Goal: Find specific page/section: Locate a particular part of the current website

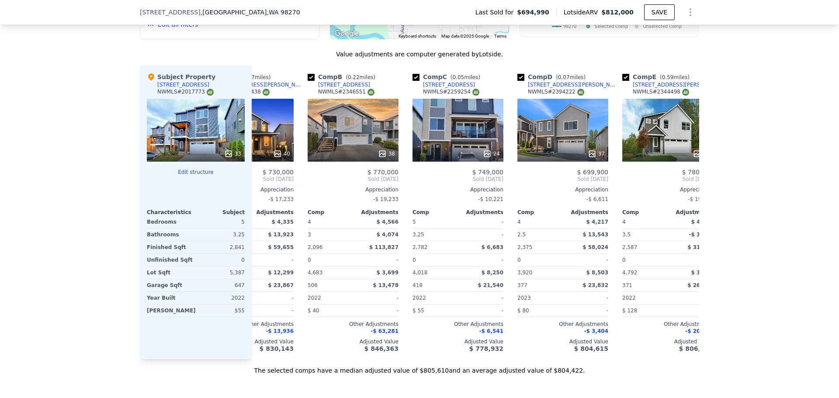
scroll to position [0, 53]
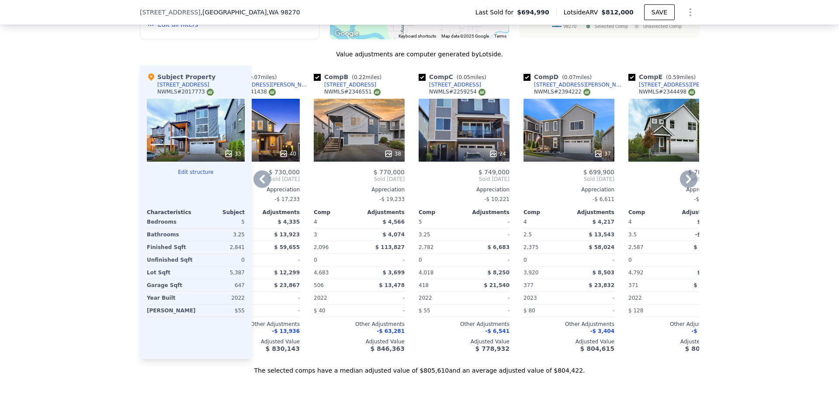
click at [364, 139] on div "38" at bounding box center [359, 130] width 91 height 63
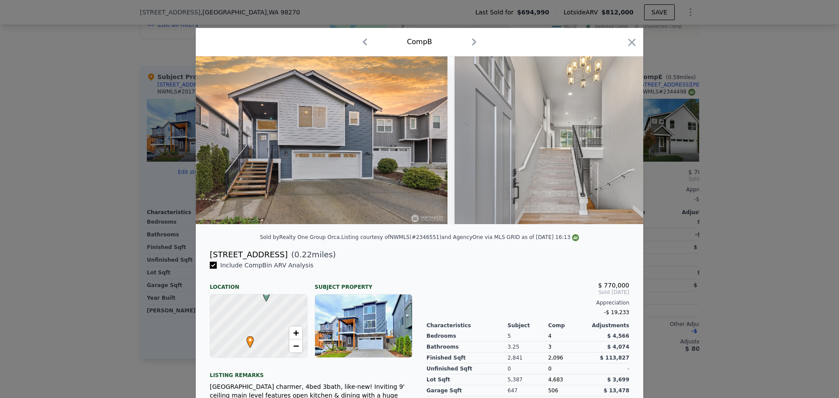
scroll to position [0, 505]
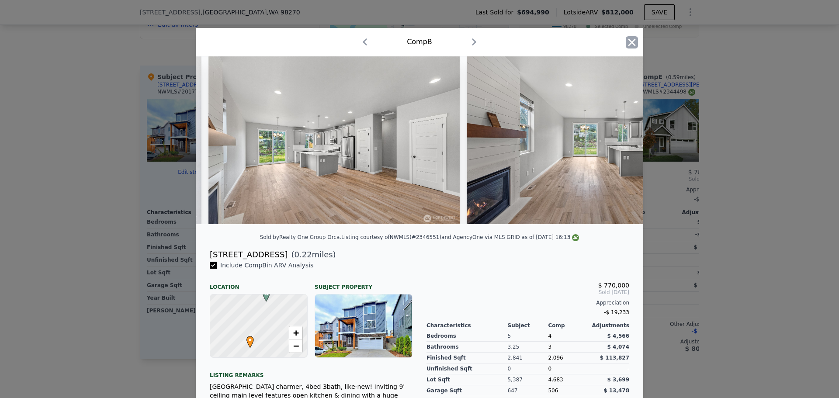
click at [626, 42] on icon "button" at bounding box center [632, 42] width 12 height 12
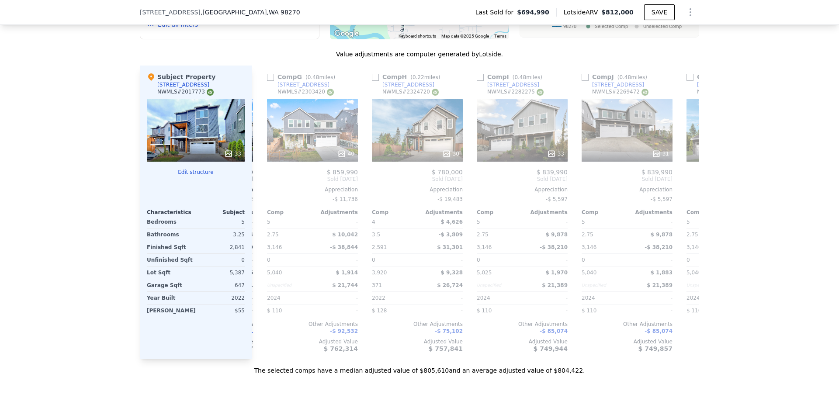
scroll to position [0, 631]
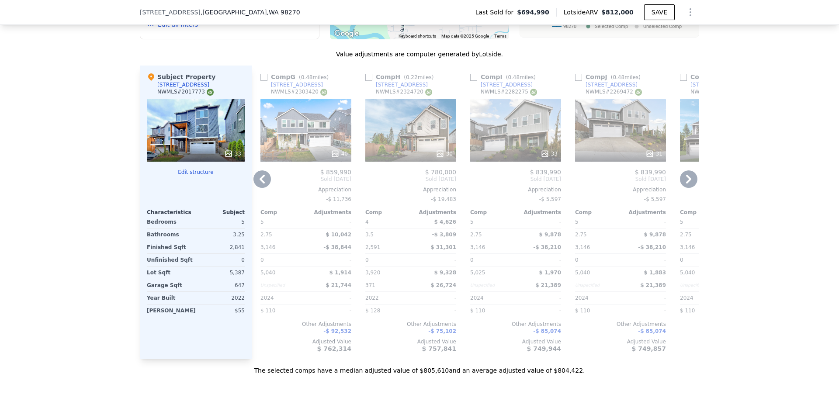
click at [305, 142] on div "40" at bounding box center [305, 130] width 91 height 63
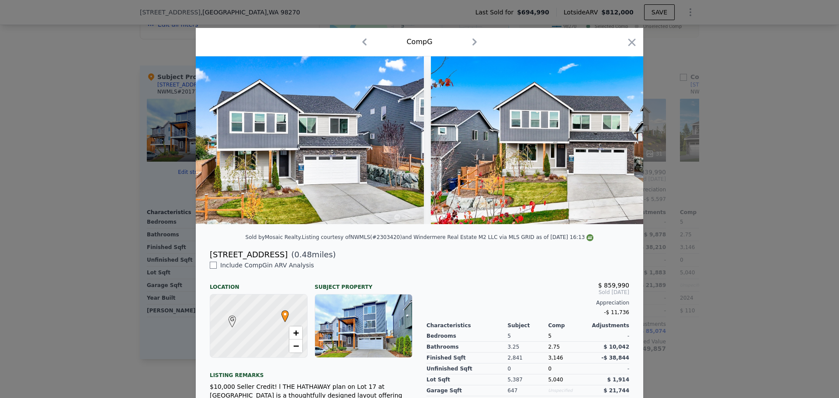
scroll to position [0, 126]
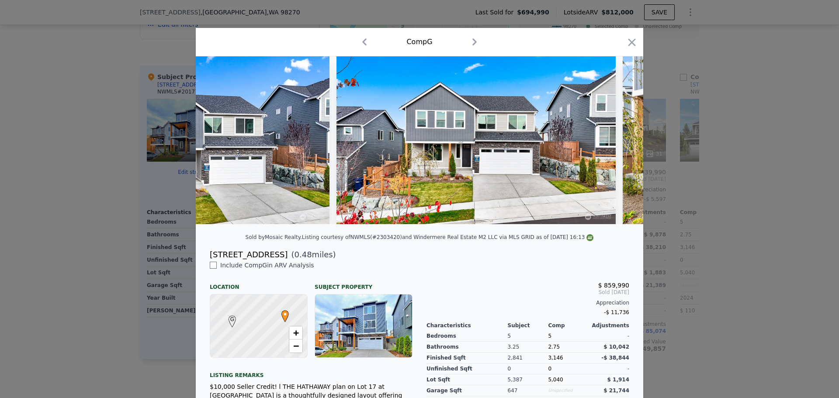
click at [128, 184] on div at bounding box center [419, 199] width 839 height 398
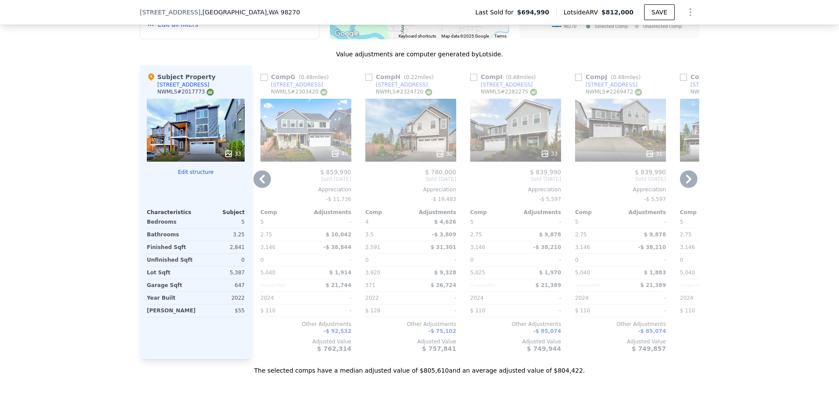
click at [291, 146] on div "40" at bounding box center [305, 130] width 91 height 63
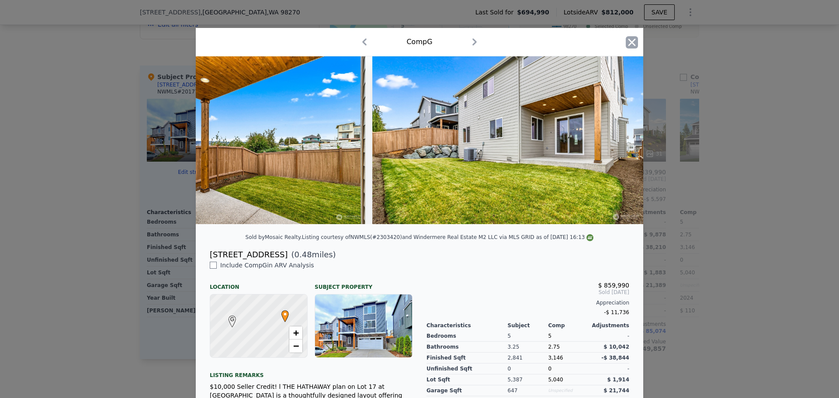
click at [628, 39] on icon "button" at bounding box center [631, 41] width 7 height 7
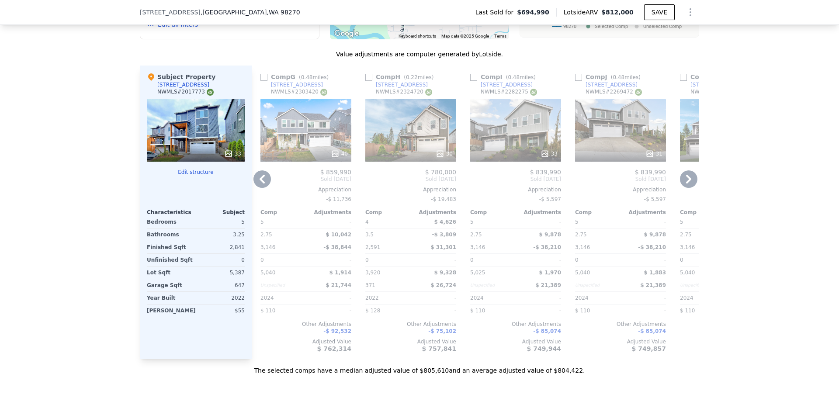
click at [301, 138] on div "40" at bounding box center [305, 130] width 91 height 63
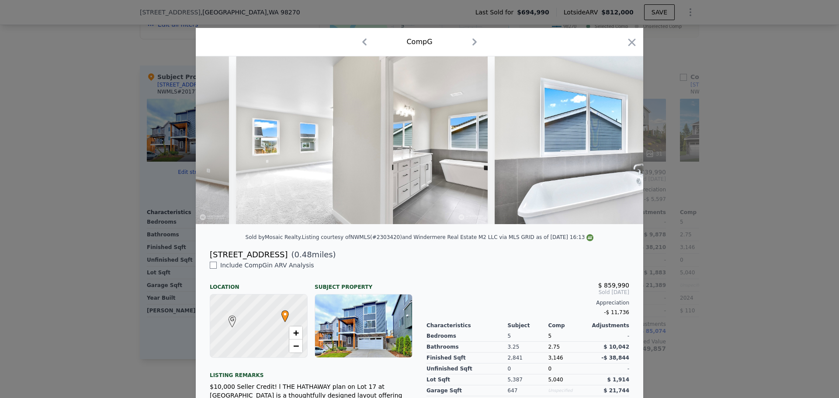
scroll to position [0, 7591]
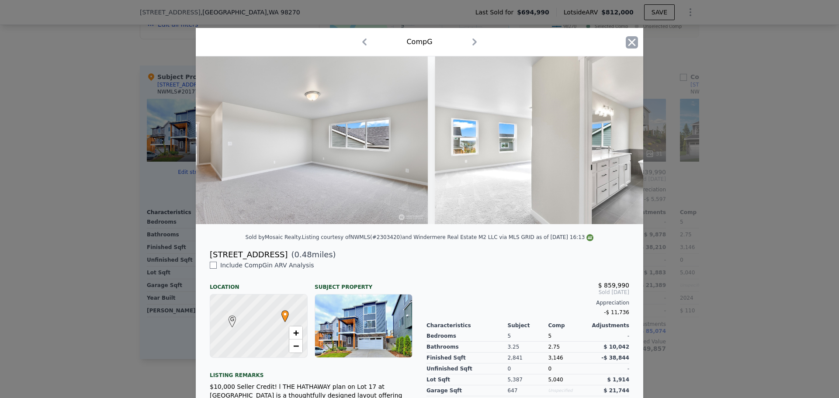
click at [628, 41] on icon "button" at bounding box center [631, 41] width 7 height 7
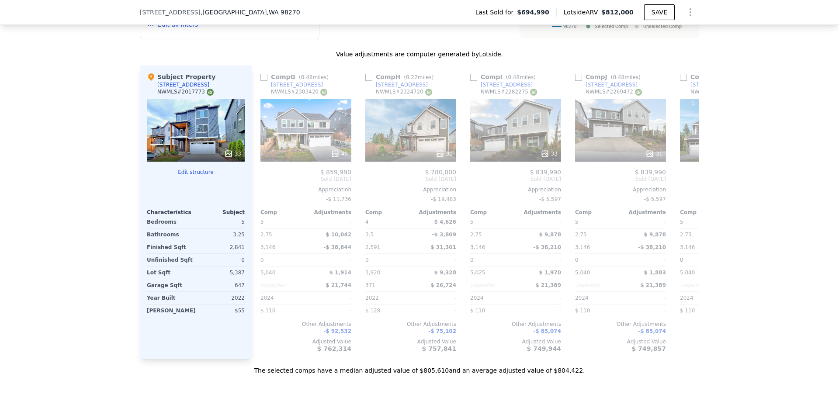
scroll to position [609, 0]
